Goal: Find specific fact: Find specific fact

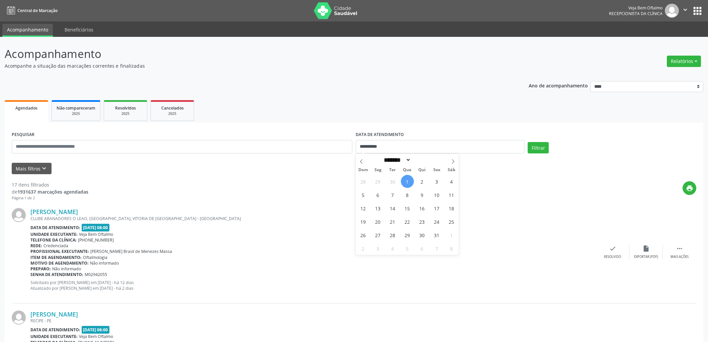
select select "*"
click at [421, 185] on span "2" at bounding box center [422, 181] width 13 height 13
type input "**********"
click at [421, 185] on span "2" at bounding box center [422, 181] width 13 height 13
click at [532, 146] on button "Filtrar" at bounding box center [538, 147] width 21 height 11
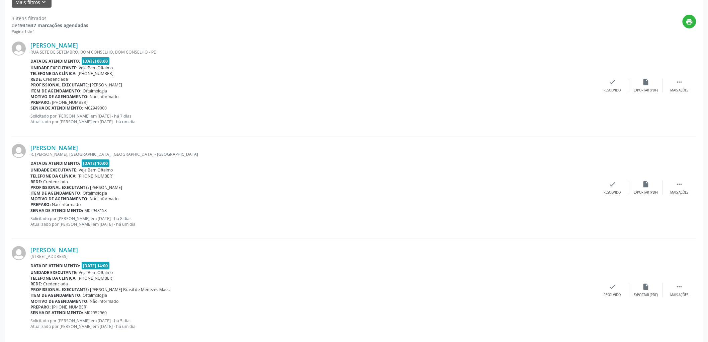
scroll to position [177, 0]
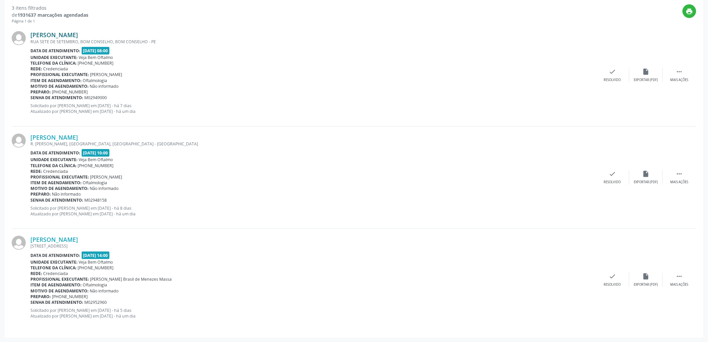
click at [78, 34] on link "[PERSON_NAME]" at bounding box center [54, 34] width 48 height 7
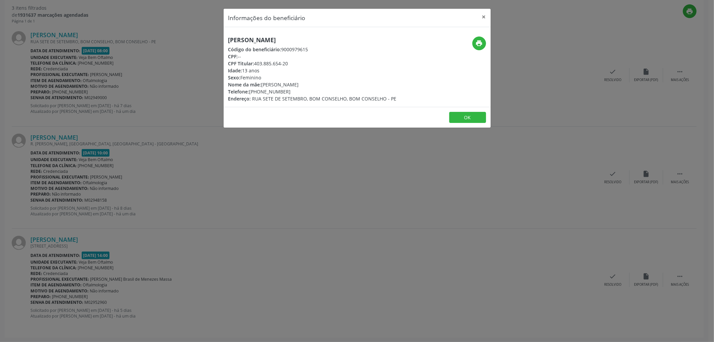
drag, startPoint x: 342, startPoint y: 40, endPoint x: 225, endPoint y: 39, distance: 117.4
click at [225, 39] on div "[PERSON_NAME] Código do beneficiário: 9000979615 CPF: -- CPF Titular: 403.885.6…" at bounding box center [312, 69] width 178 height 66
copy h5 "[PERSON_NAME]"
click at [457, 118] on button "OK" at bounding box center [467, 117] width 37 height 11
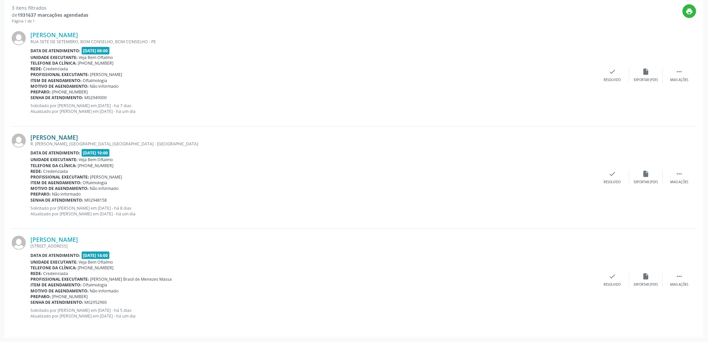
click at [71, 138] on link "[PERSON_NAME]" at bounding box center [54, 136] width 48 height 7
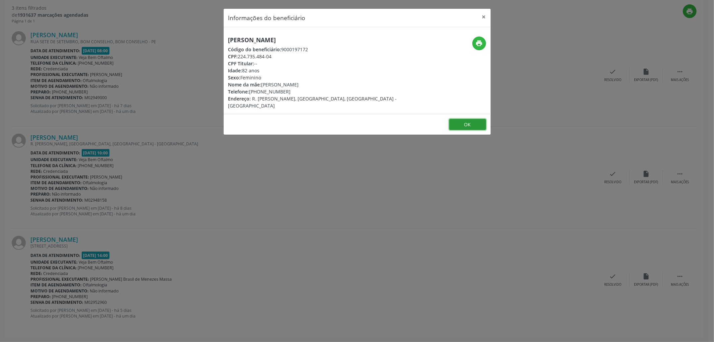
click at [470, 119] on button "OK" at bounding box center [467, 124] width 37 height 11
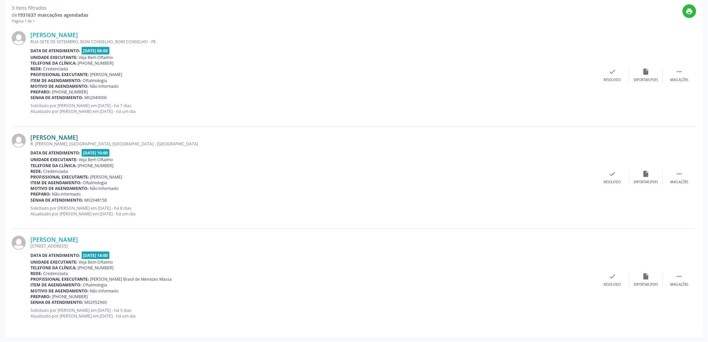
click at [78, 136] on link "[PERSON_NAME]" at bounding box center [54, 136] width 48 height 7
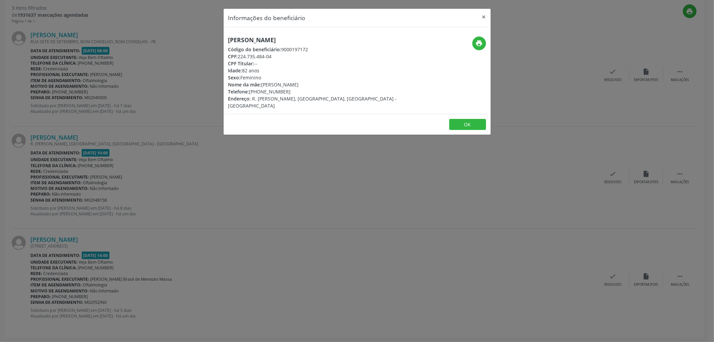
drag, startPoint x: 226, startPoint y: 39, endPoint x: 313, endPoint y: 39, distance: 87.3
click at [313, 39] on div "[PERSON_NAME] Código do beneficiário: 9000197172 CPF: 224.735.484-04 CPF Titula…" at bounding box center [312, 72] width 178 height 73
copy h5 "[PERSON_NAME]"
drag, startPoint x: 261, startPoint y: 92, endPoint x: 293, endPoint y: 91, distance: 31.8
click at [293, 91] on div "Telefone: [PHONE_NUMBER]" at bounding box center [312, 91] width 169 height 7
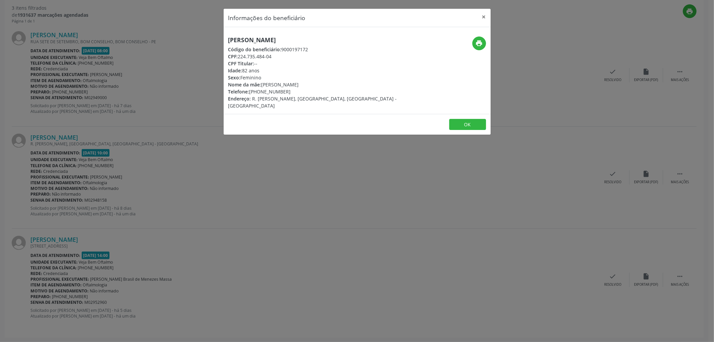
copy div "8816-6468"
drag, startPoint x: 239, startPoint y: 56, endPoint x: 276, endPoint y: 56, distance: 36.5
click at [276, 56] on div "CPF: 224.735.484-04" at bounding box center [312, 56] width 169 height 7
copy div "224.735.484-04"
click at [456, 119] on button "OK" at bounding box center [467, 124] width 37 height 11
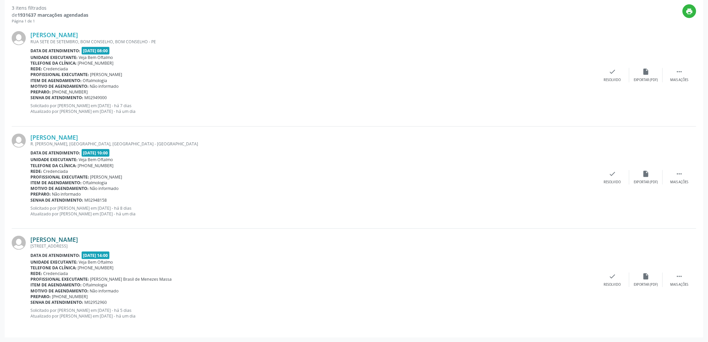
click at [58, 237] on link "[PERSON_NAME]" at bounding box center [54, 239] width 48 height 7
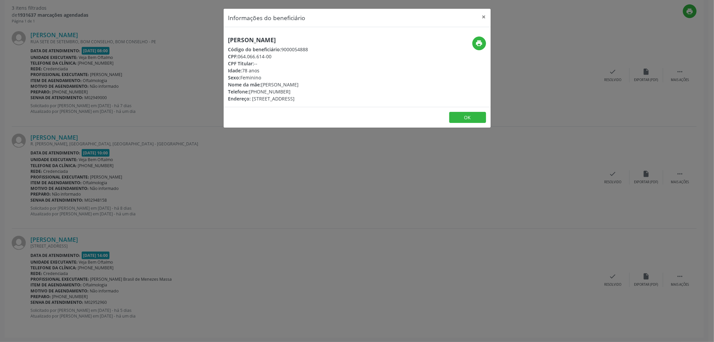
drag, startPoint x: 295, startPoint y: 37, endPoint x: 220, endPoint y: 35, distance: 75.3
click at [194, 36] on div "Informações do beneficiário × [PERSON_NAME] Código do beneficiário: 9000054888 …" at bounding box center [357, 171] width 714 height 342
copy h5 "[PERSON_NAME]"
click at [476, 116] on button "OK" at bounding box center [467, 117] width 37 height 11
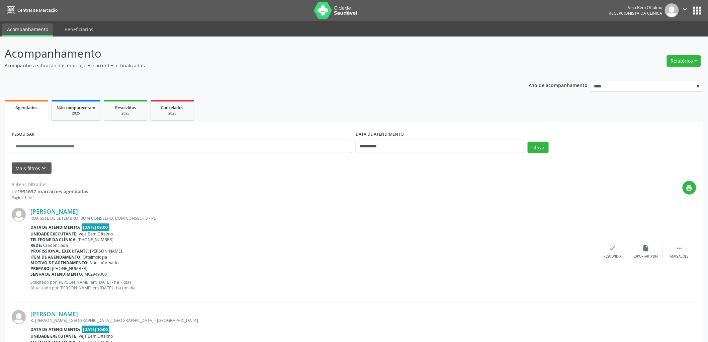
scroll to position [0, 0]
click at [367, 149] on input "**********" at bounding box center [440, 146] width 169 height 13
click at [424, 181] on span "2" at bounding box center [422, 181] width 13 height 13
type input "**********"
click at [424, 181] on span "2" at bounding box center [422, 181] width 13 height 13
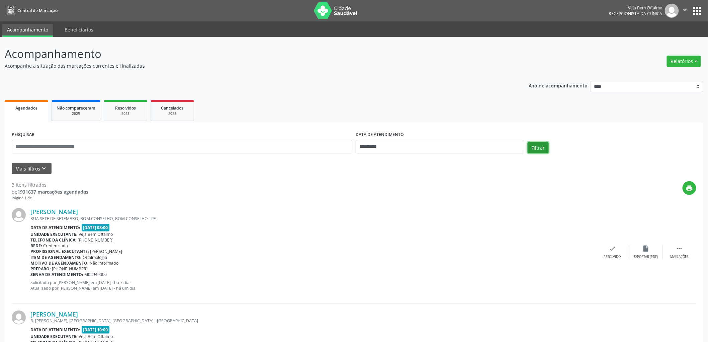
click at [532, 145] on button "Filtrar" at bounding box center [538, 147] width 21 height 11
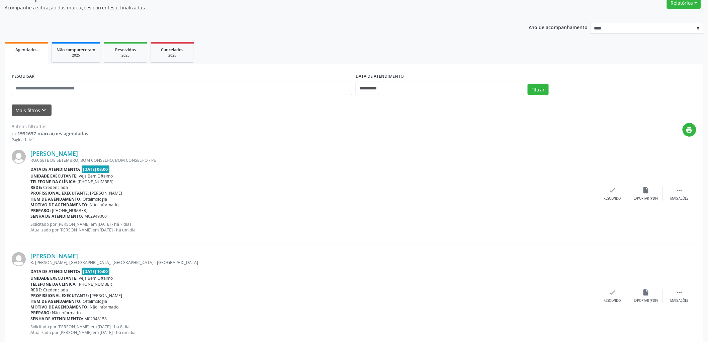
scroll to position [177, 0]
